Goal: Information Seeking & Learning: Understand process/instructions

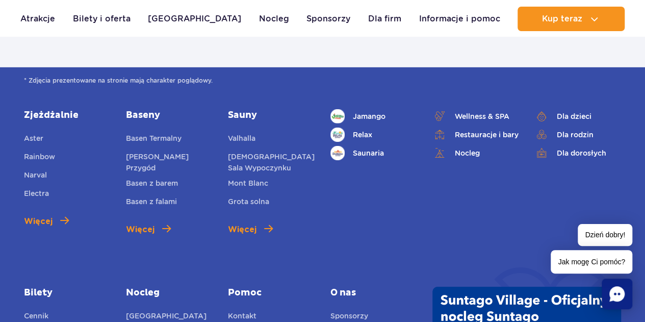
scroll to position [3844, 0]
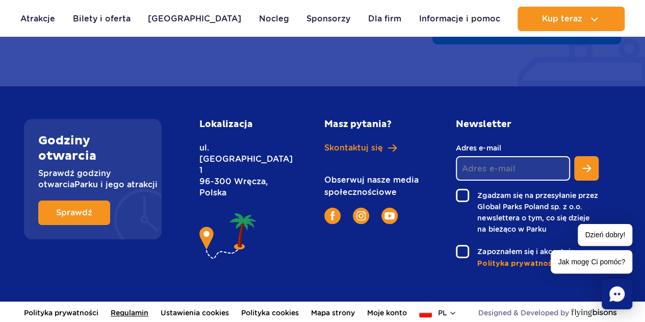
click at [140, 314] on link "Regulamin" at bounding box center [130, 312] width 38 height 22
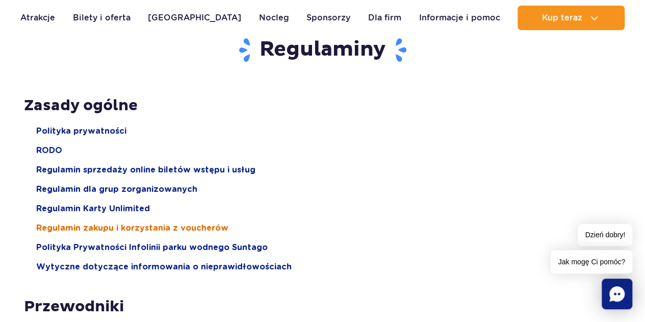
click at [131, 224] on span "Regulamin zakupu i korzystania z voucherów" at bounding box center [132, 227] width 192 height 11
